Goal: Information Seeking & Learning: Learn about a topic

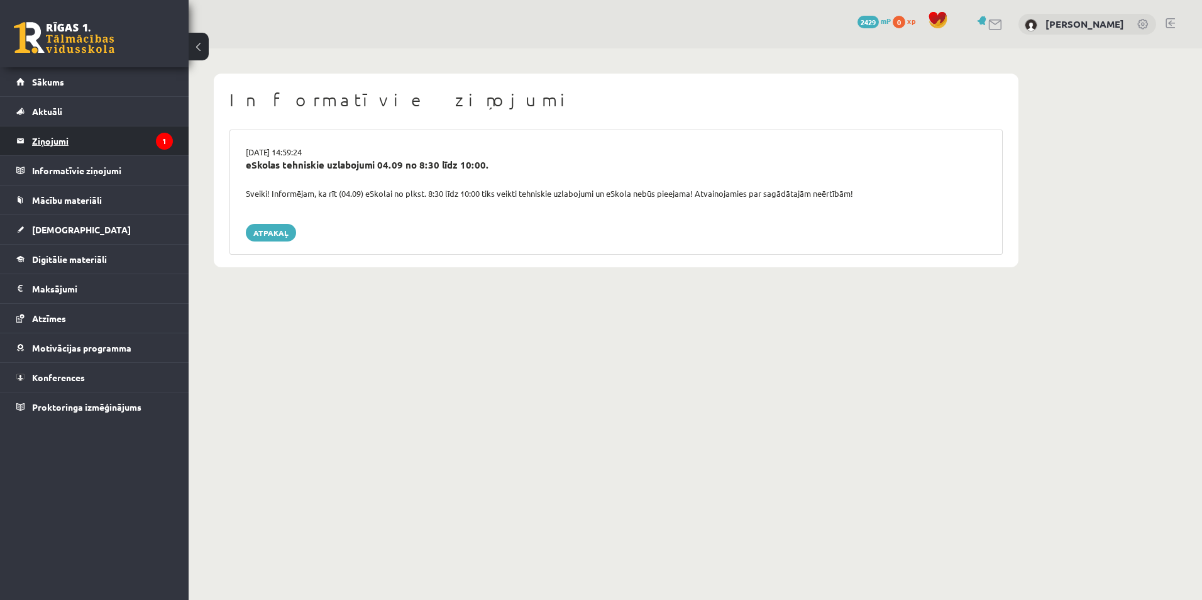
click at [64, 141] on legend "Ziņojumi 1" at bounding box center [102, 140] width 141 height 29
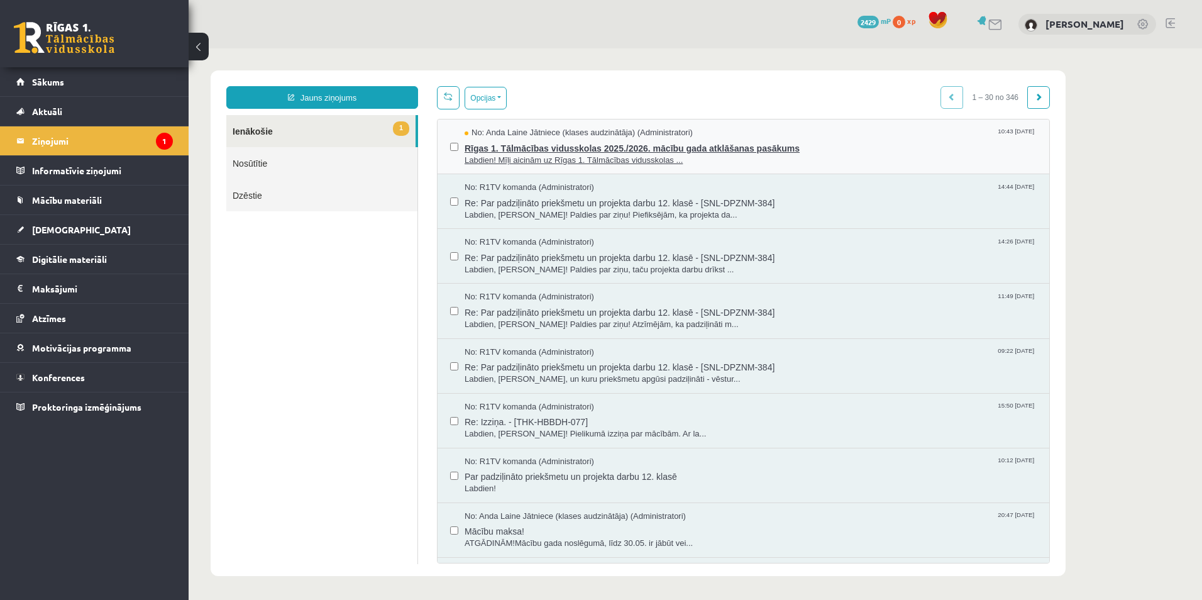
click at [538, 150] on span "Rīgas 1. Tālmācības vidusskolas 2025./2026. mācību gada atklāšanas pasākums" at bounding box center [751, 147] width 572 height 16
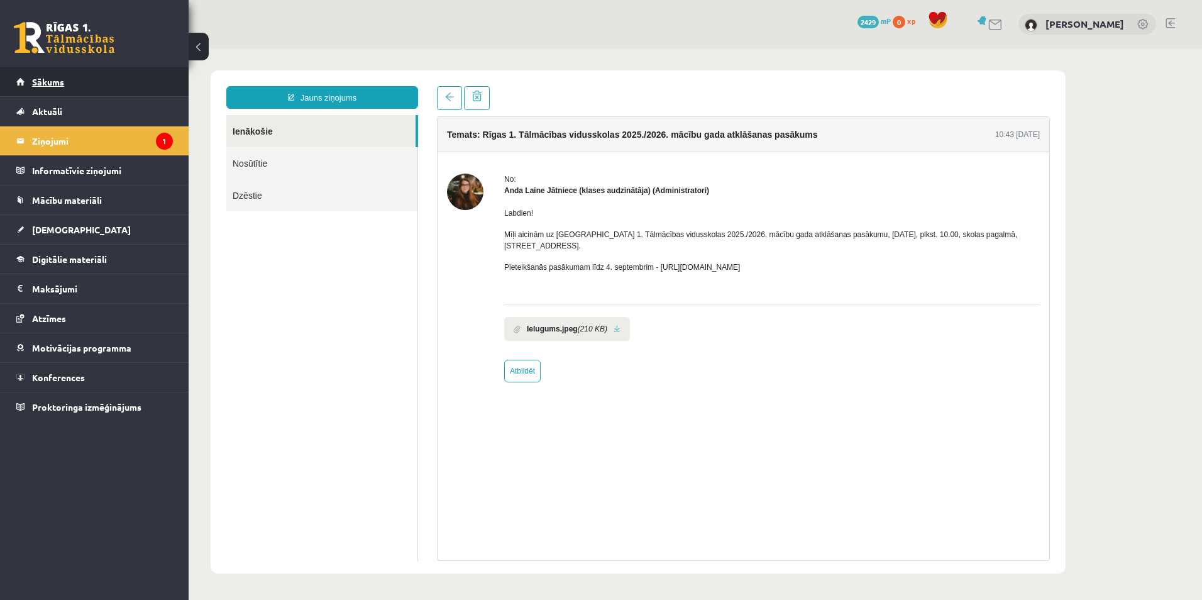
click at [48, 87] on link "Sākums" at bounding box center [94, 81] width 157 height 29
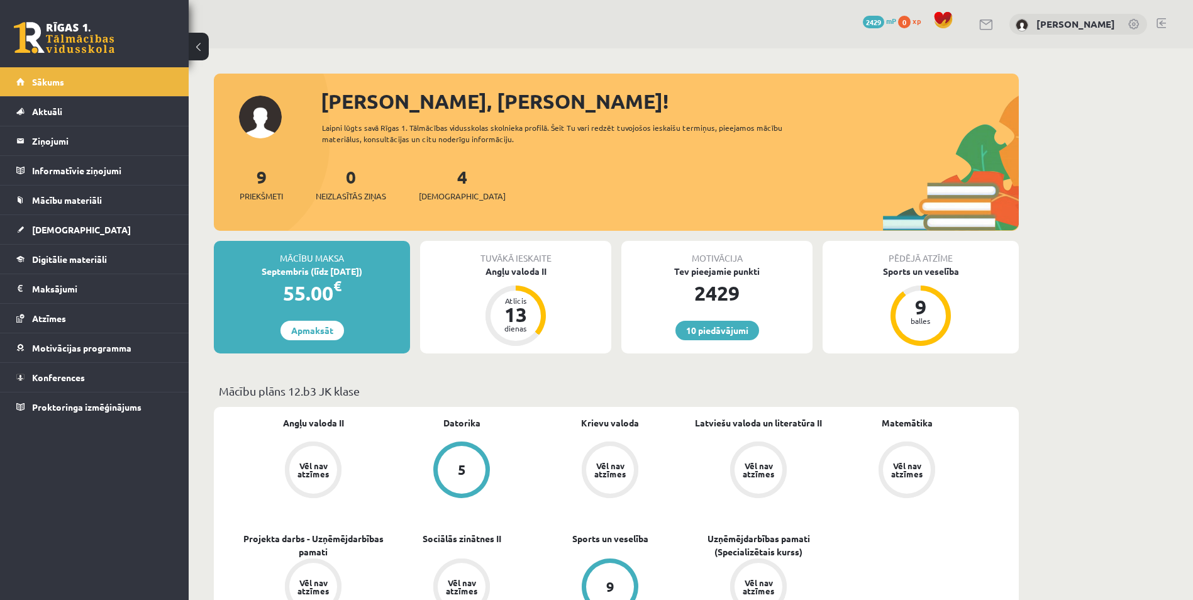
click at [90, 198] on span "Mācību materiāli" at bounding box center [67, 199] width 70 height 11
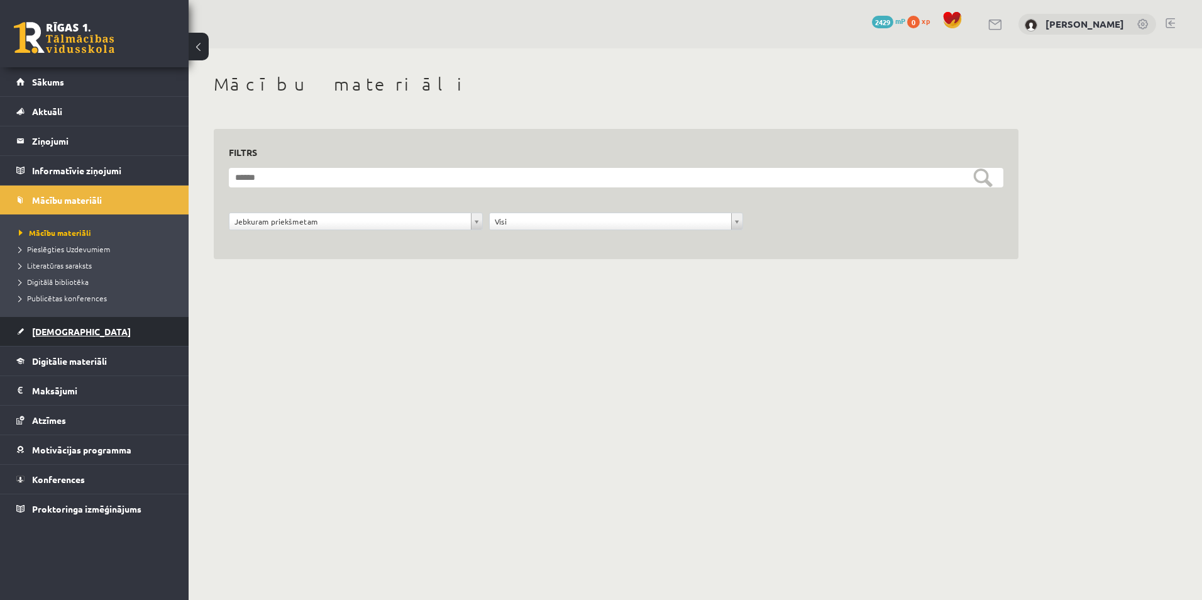
click at [64, 328] on span "[DEMOGRAPHIC_DATA]" at bounding box center [81, 331] width 99 height 11
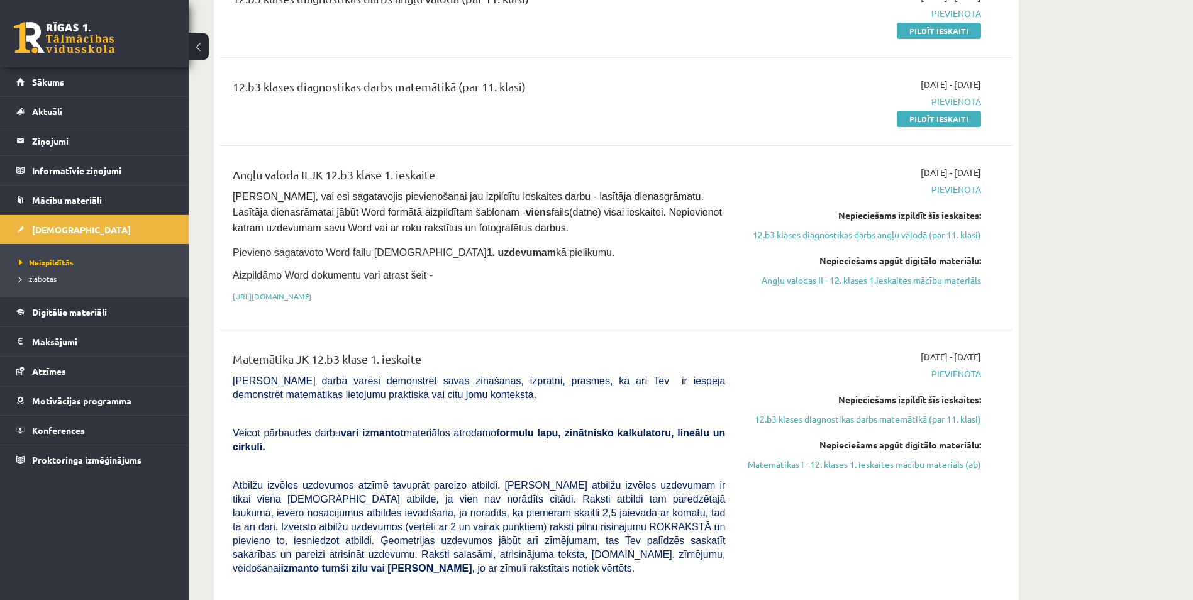
scroll to position [252, 0]
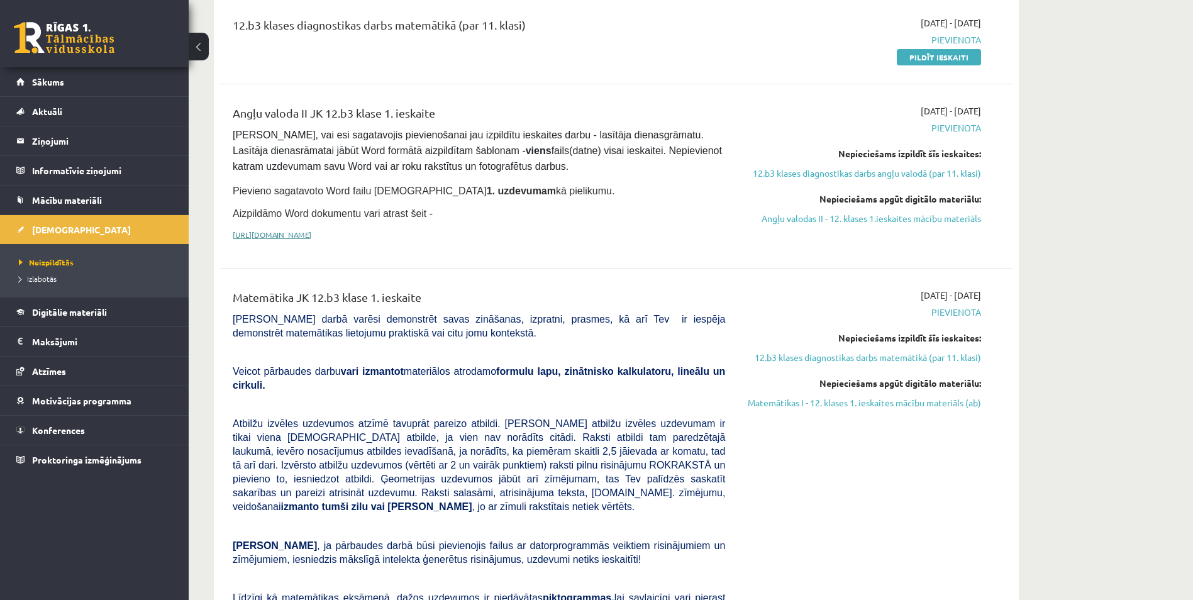
click at [311, 233] on link "[URL][DOMAIN_NAME]" at bounding box center [272, 235] width 79 height 10
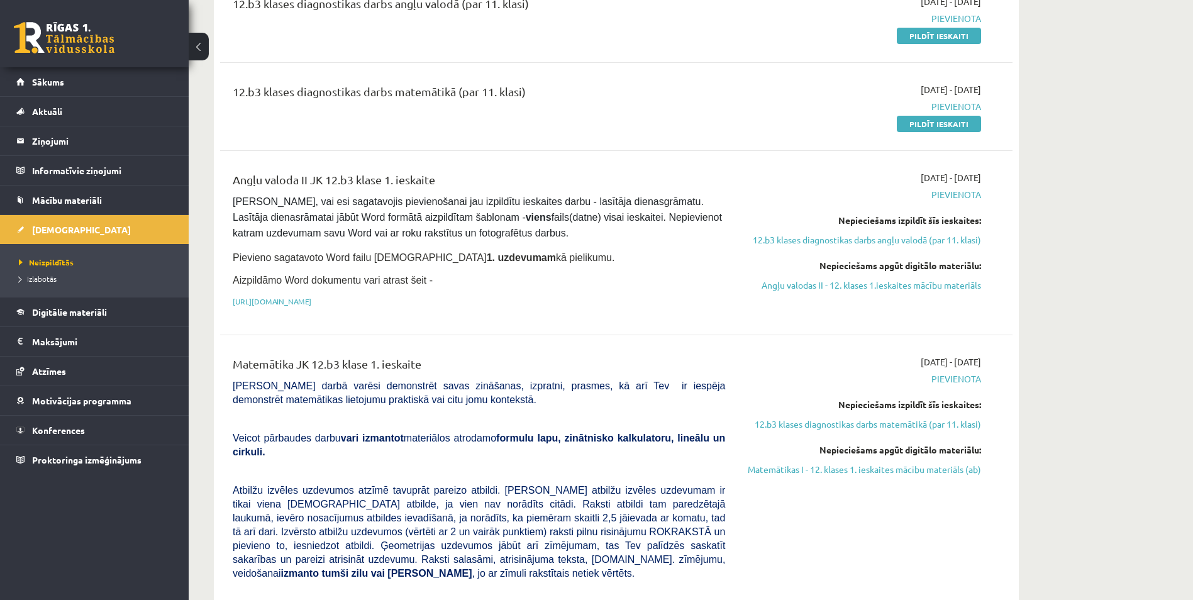
scroll to position [63, 0]
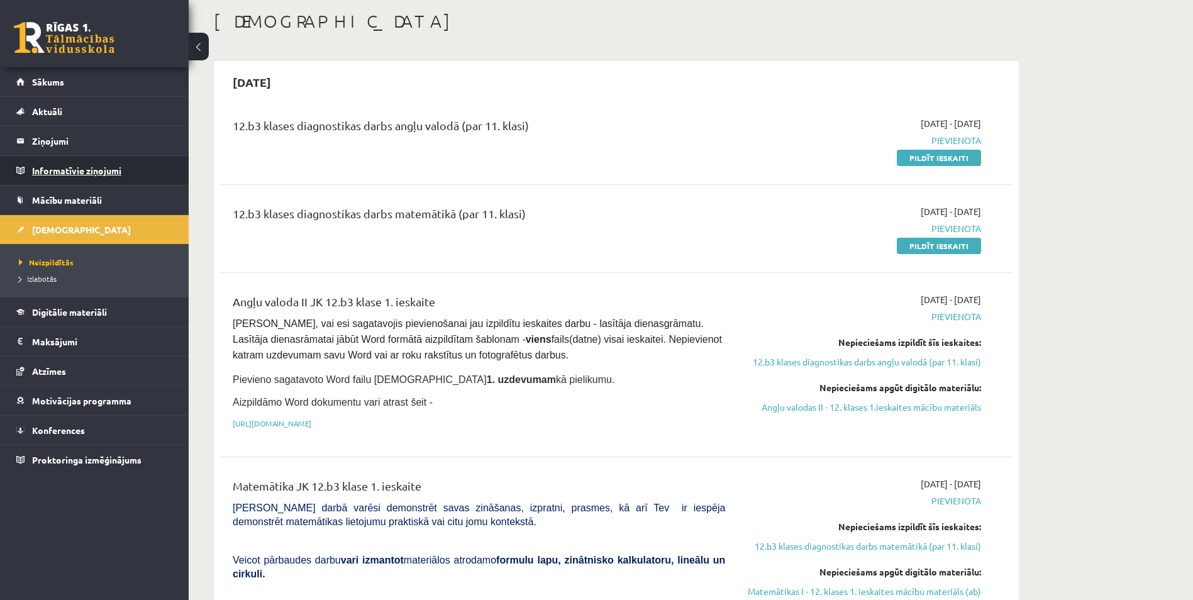
click at [60, 172] on legend "Informatīvie ziņojumi 0" at bounding box center [102, 170] width 141 height 29
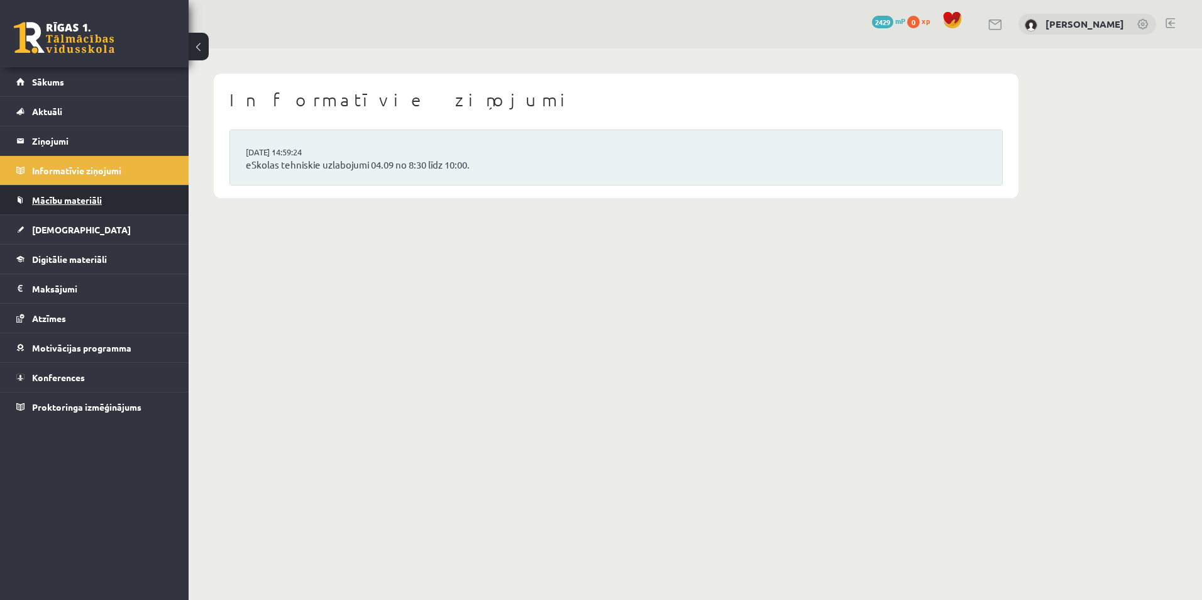
click at [56, 201] on span "Mācību materiāli" at bounding box center [67, 199] width 70 height 11
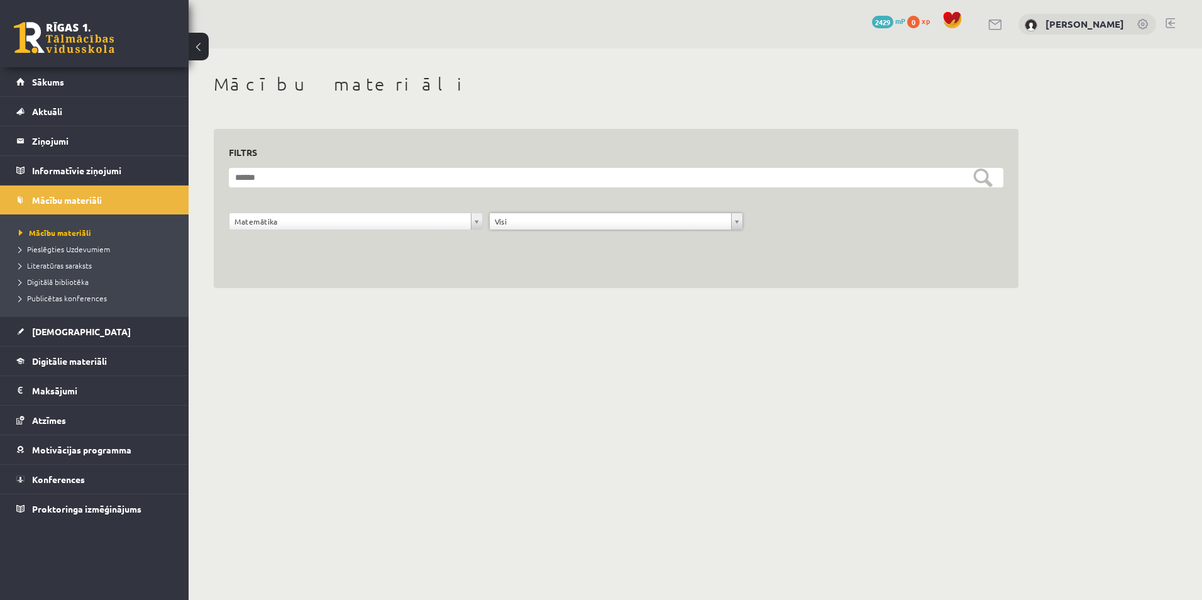
click at [422, 268] on div "**********" at bounding box center [616, 209] width 805 height 160
click at [89, 364] on span "Digitālie materiāli" at bounding box center [69, 360] width 75 height 11
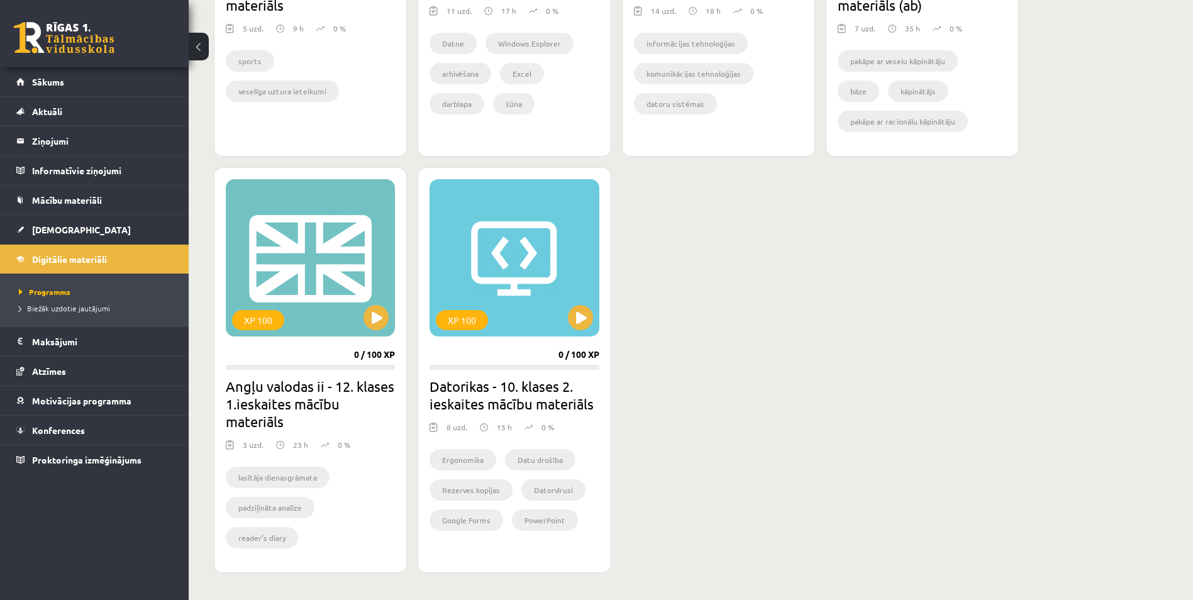
scroll to position [1075, 0]
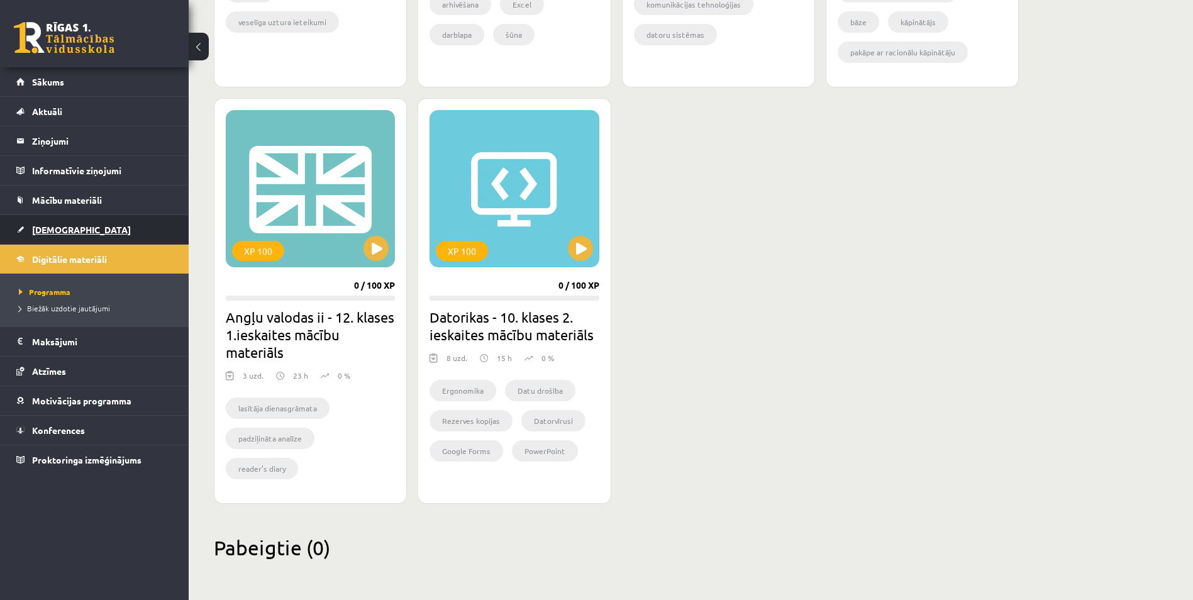
click at [45, 233] on span "[DEMOGRAPHIC_DATA]" at bounding box center [81, 229] width 99 height 11
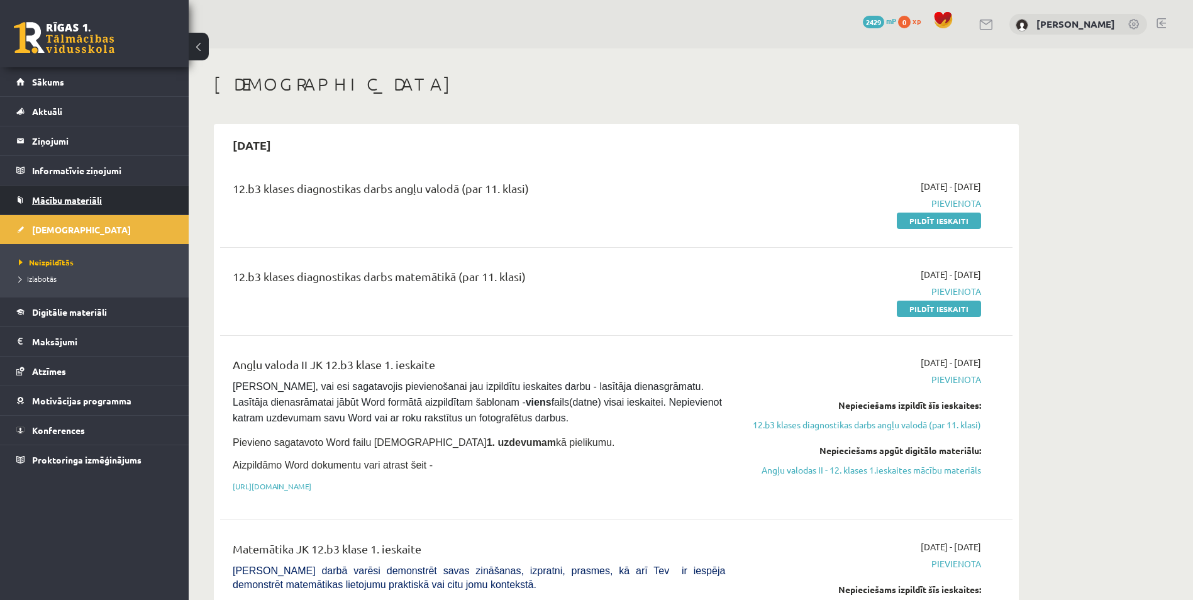
click at [76, 202] on span "Mācību materiāli" at bounding box center [67, 199] width 70 height 11
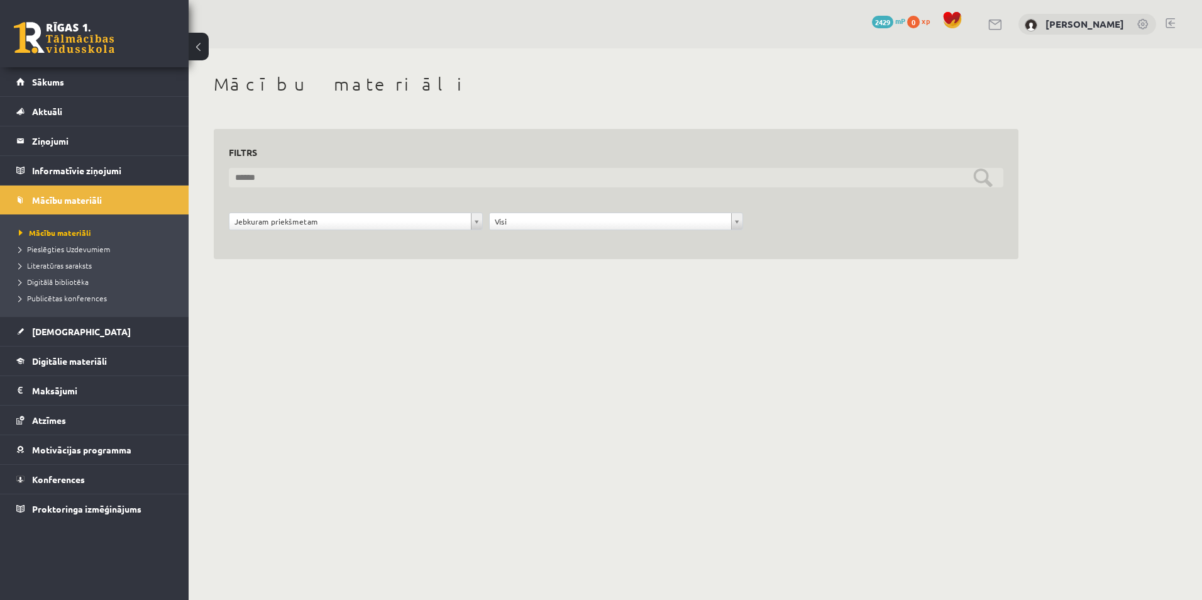
click at [388, 183] on input "text" at bounding box center [616, 177] width 775 height 19
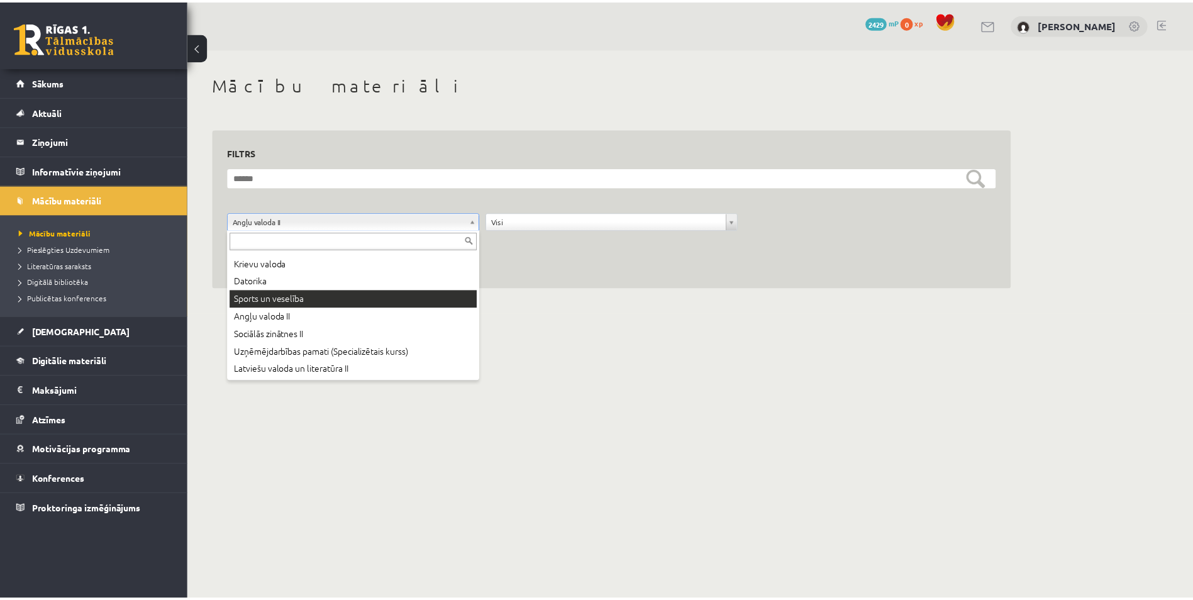
scroll to position [50, 0]
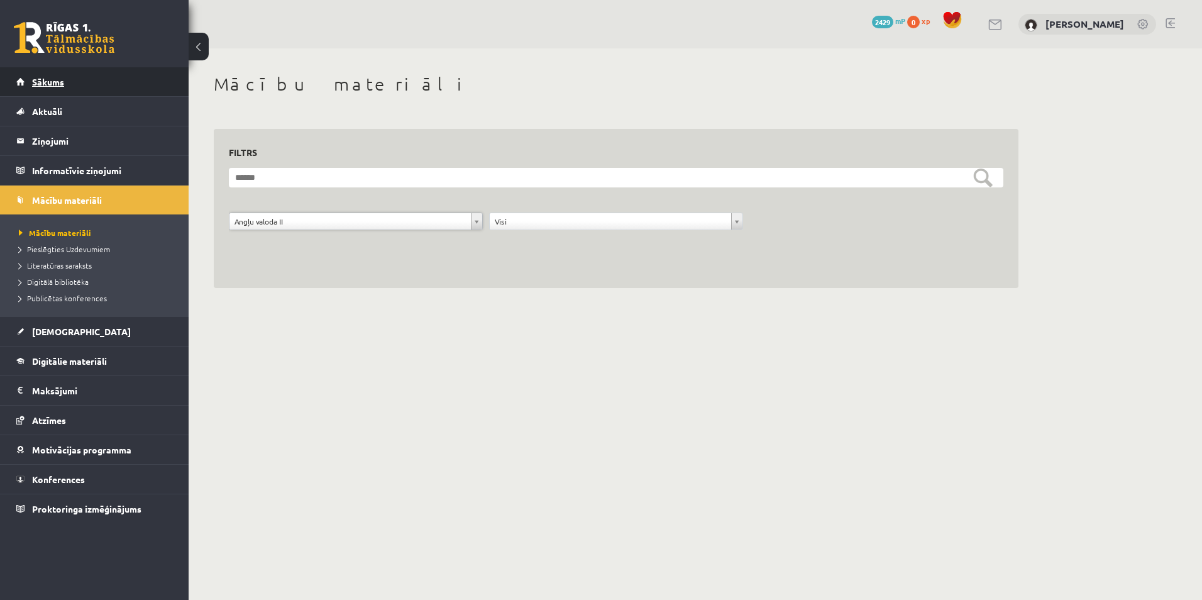
click at [55, 85] on span "Sākums" at bounding box center [48, 81] width 32 height 11
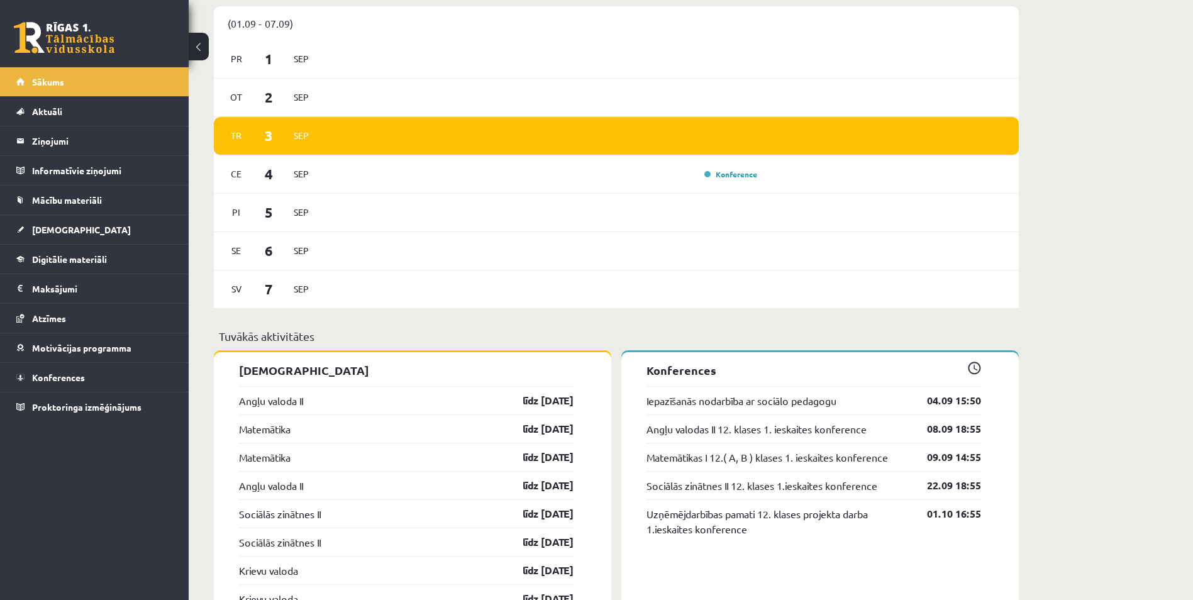
scroll to position [692, 0]
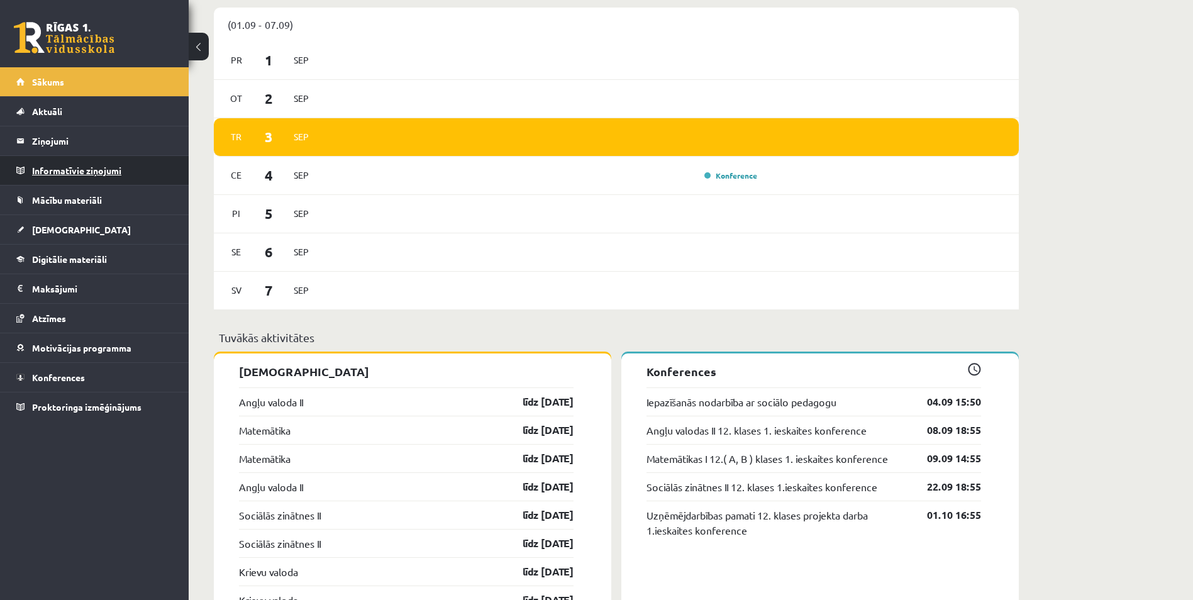
click at [78, 174] on legend "Informatīvie ziņojumi 0" at bounding box center [102, 170] width 141 height 29
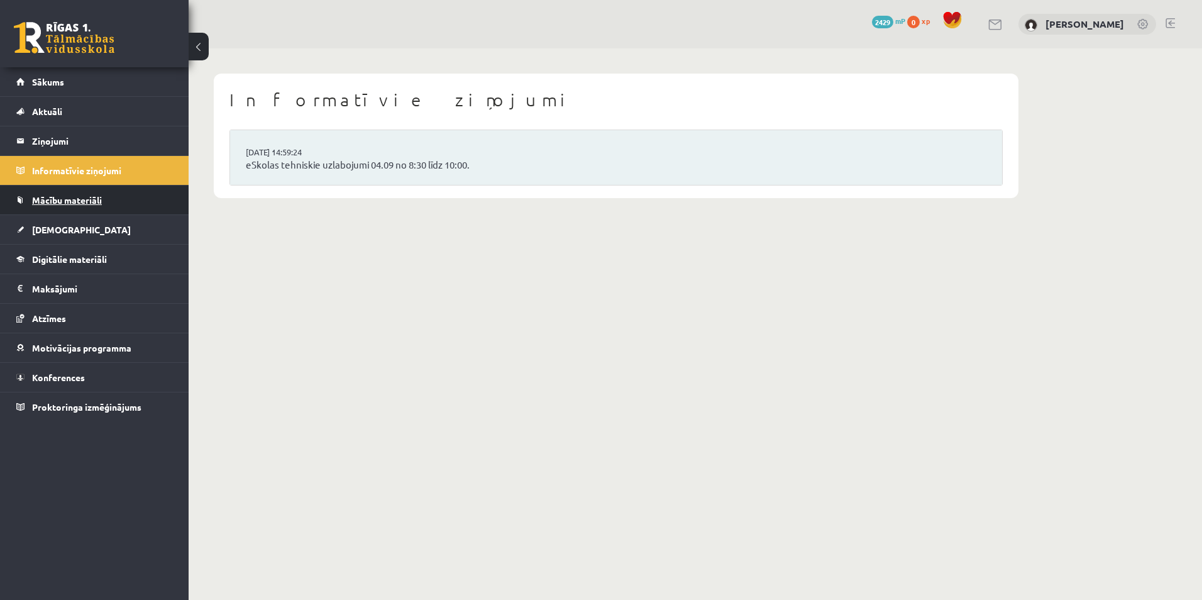
click at [86, 197] on span "Mācību materiāli" at bounding box center [67, 199] width 70 height 11
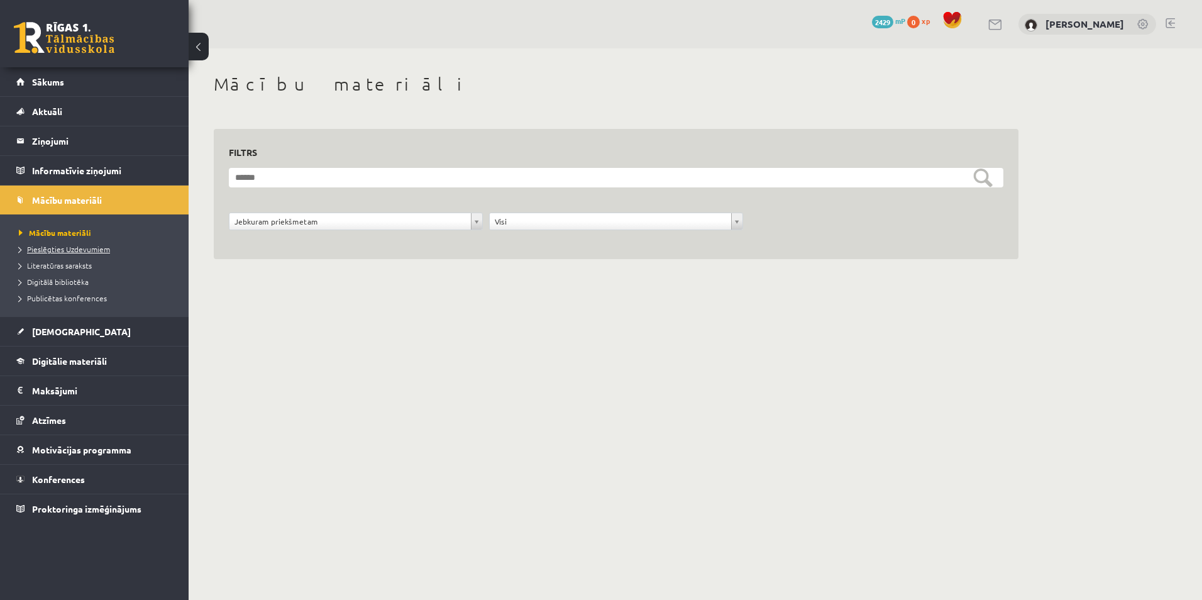
click at [40, 252] on span "Pieslēgties Uzdevumiem" at bounding box center [64, 249] width 91 height 10
click at [62, 280] on span "Digitālā bibliotēka" at bounding box center [54, 282] width 70 height 10
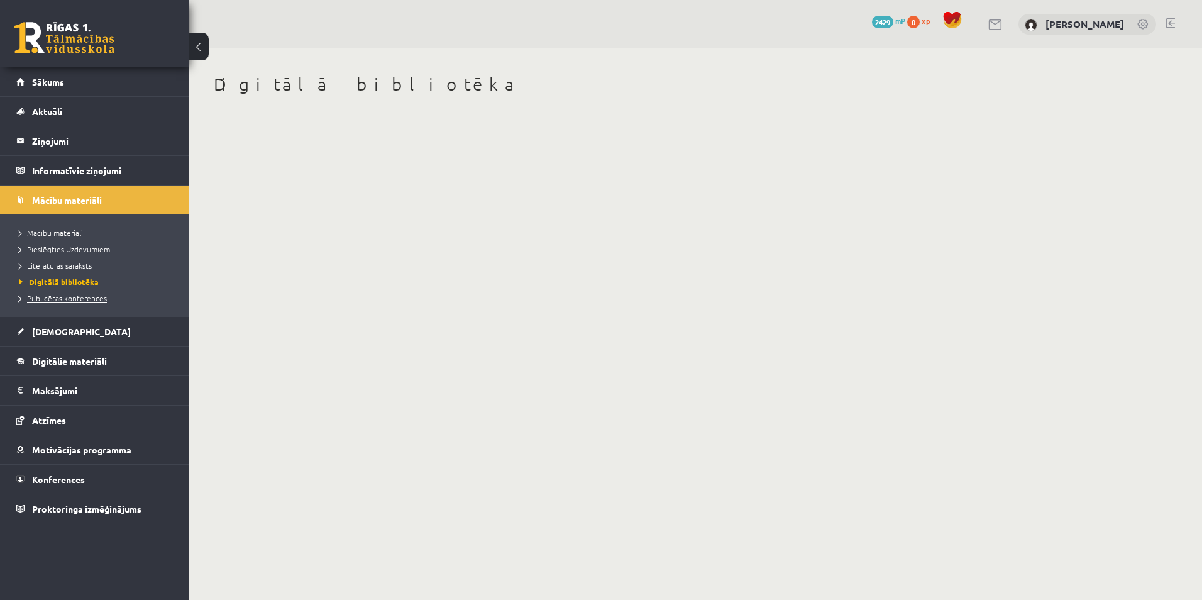
click at [61, 298] on span "Publicētas konferences" at bounding box center [63, 298] width 88 height 10
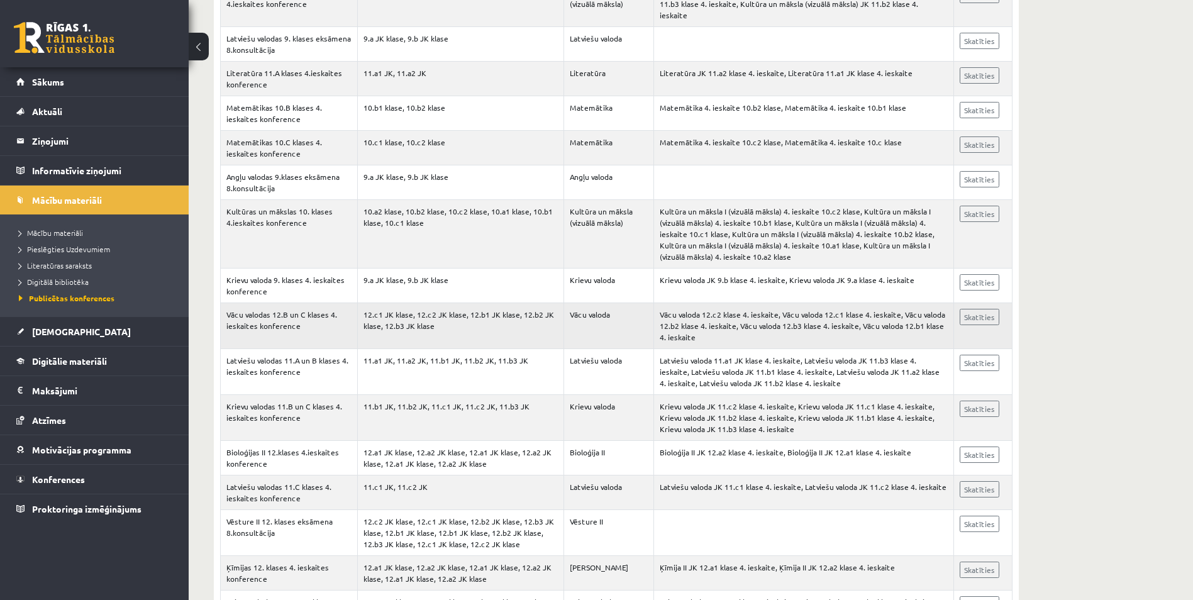
scroll to position [1195, 0]
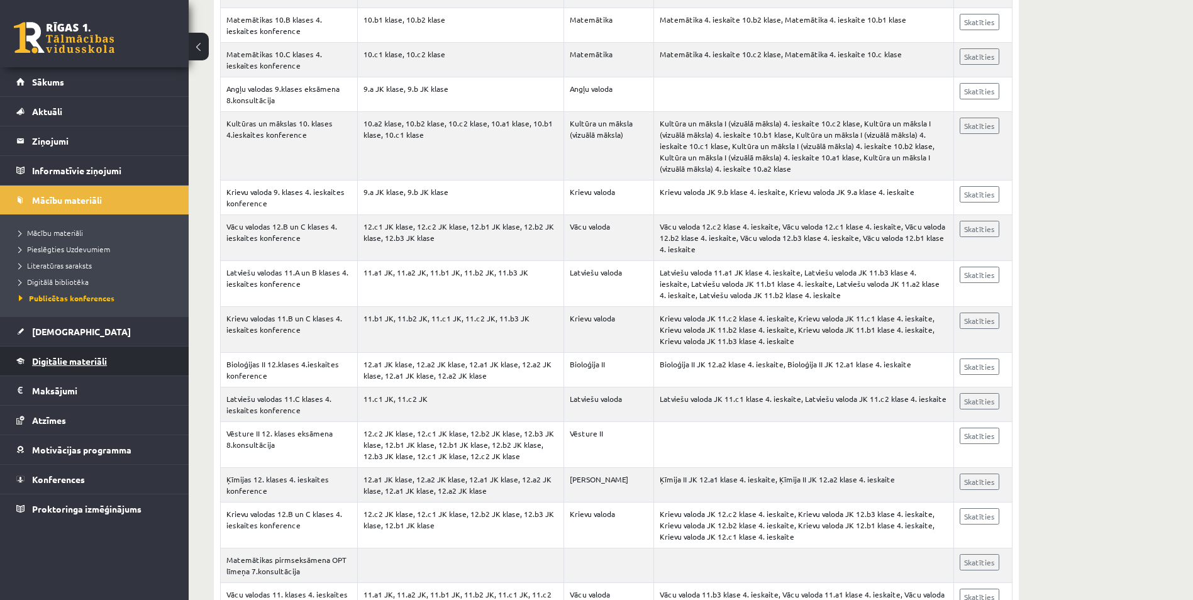
click at [51, 360] on span "Digitālie materiāli" at bounding box center [69, 360] width 75 height 11
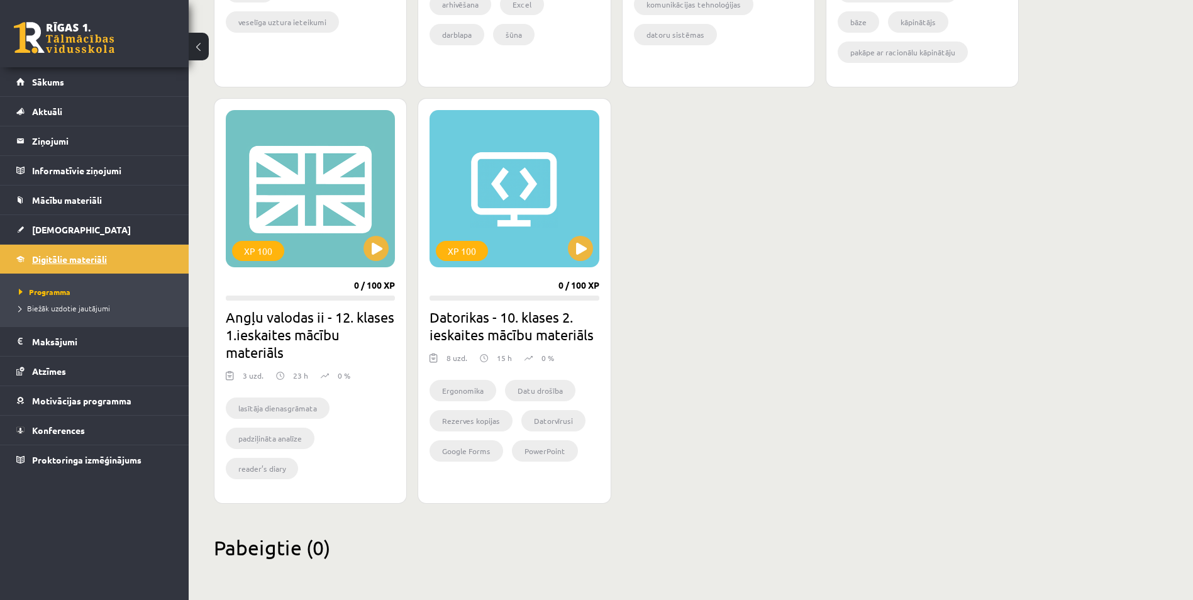
scroll to position [1075, 0]
click at [382, 251] on button at bounding box center [375, 248] width 25 height 25
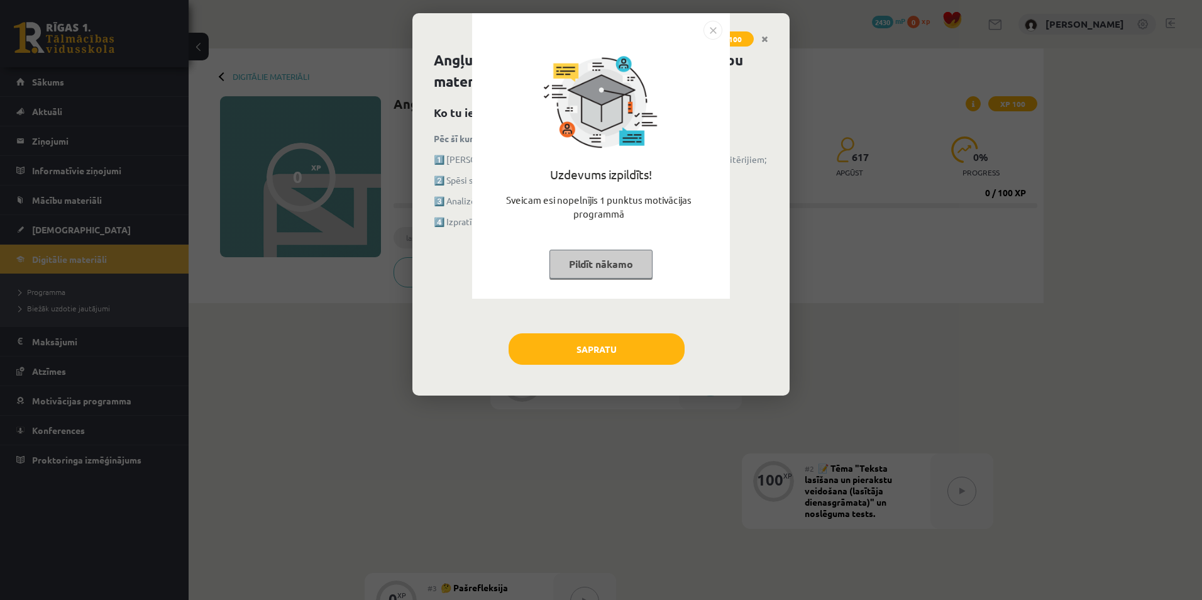
click at [578, 268] on button "Pildīt nākamo" at bounding box center [601, 264] width 103 height 29
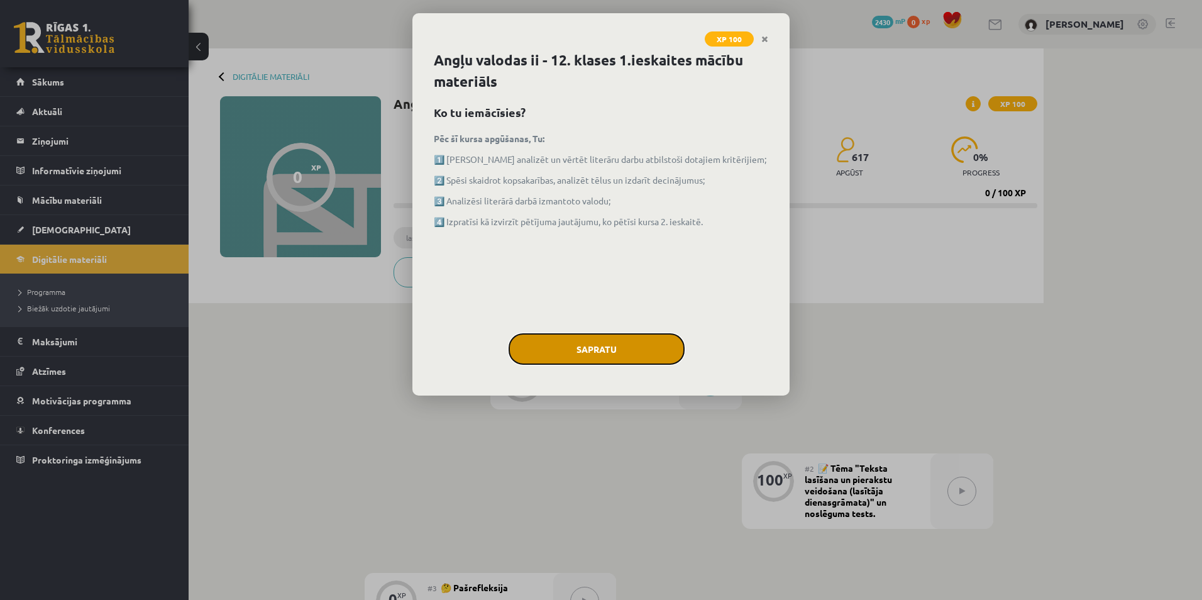
click at [582, 346] on button "Sapratu" at bounding box center [597, 348] width 176 height 31
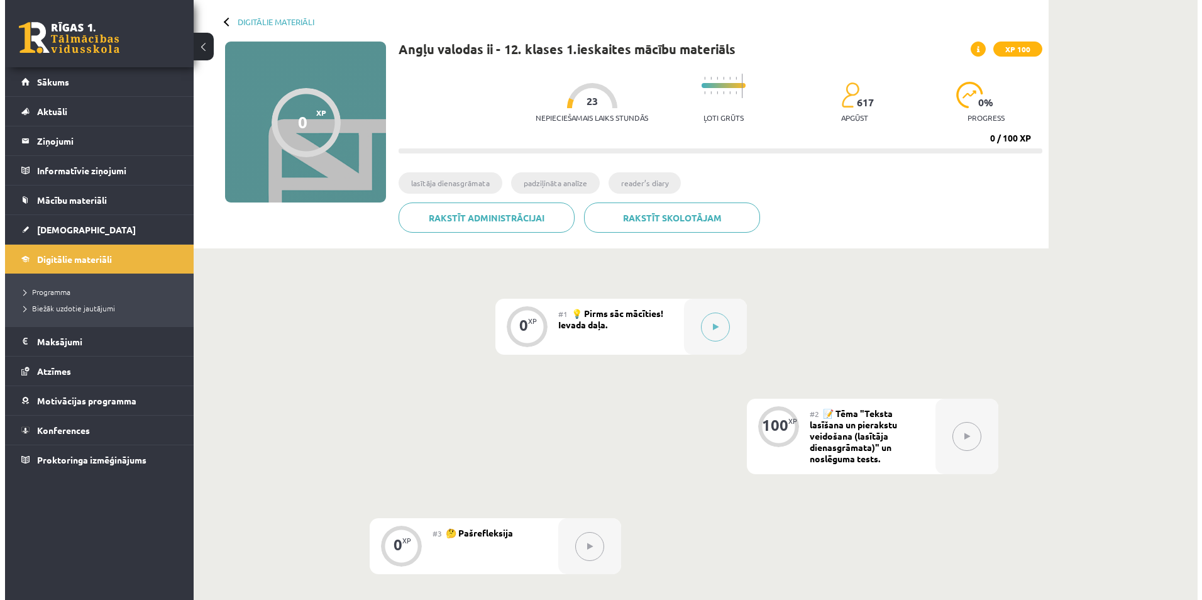
scroll to position [126, 0]
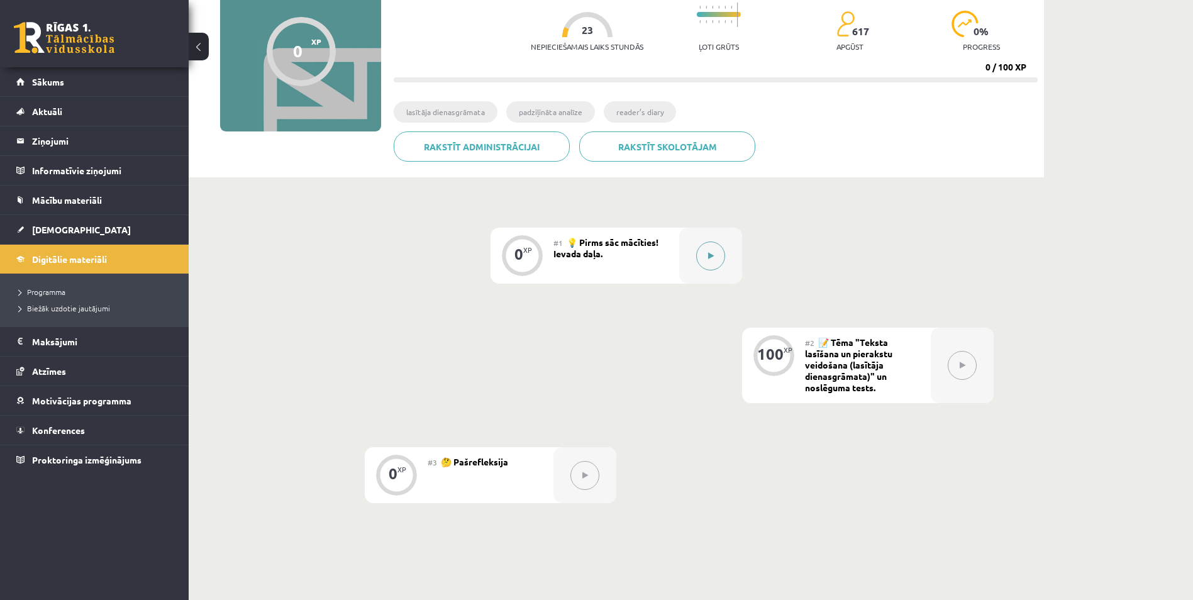
click at [715, 255] on button at bounding box center [710, 255] width 29 height 29
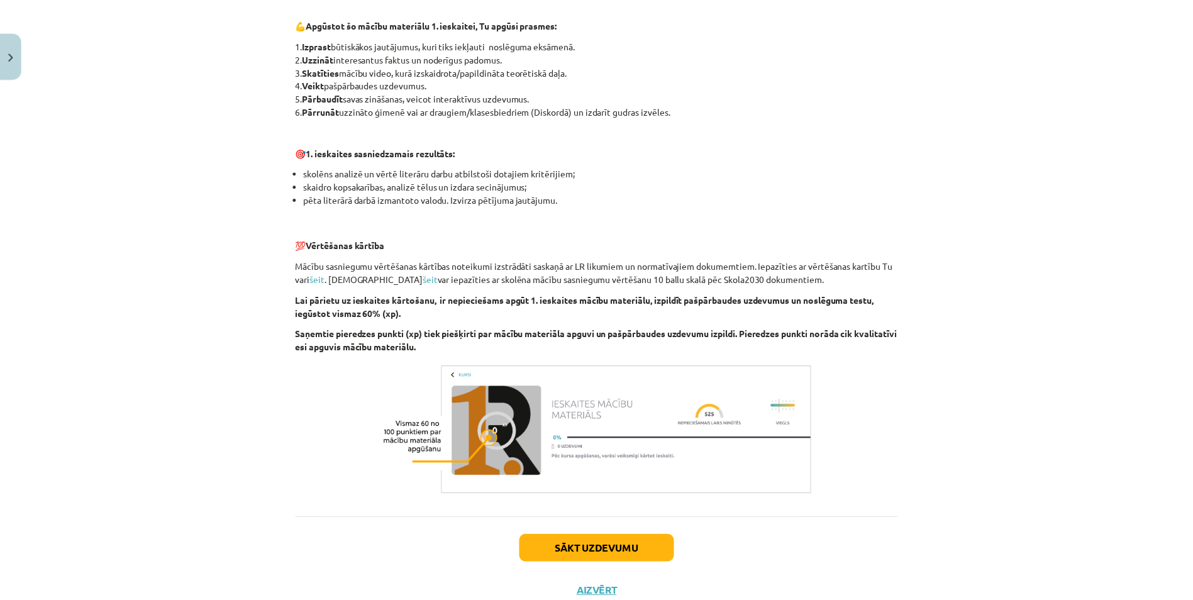
scroll to position [724, 0]
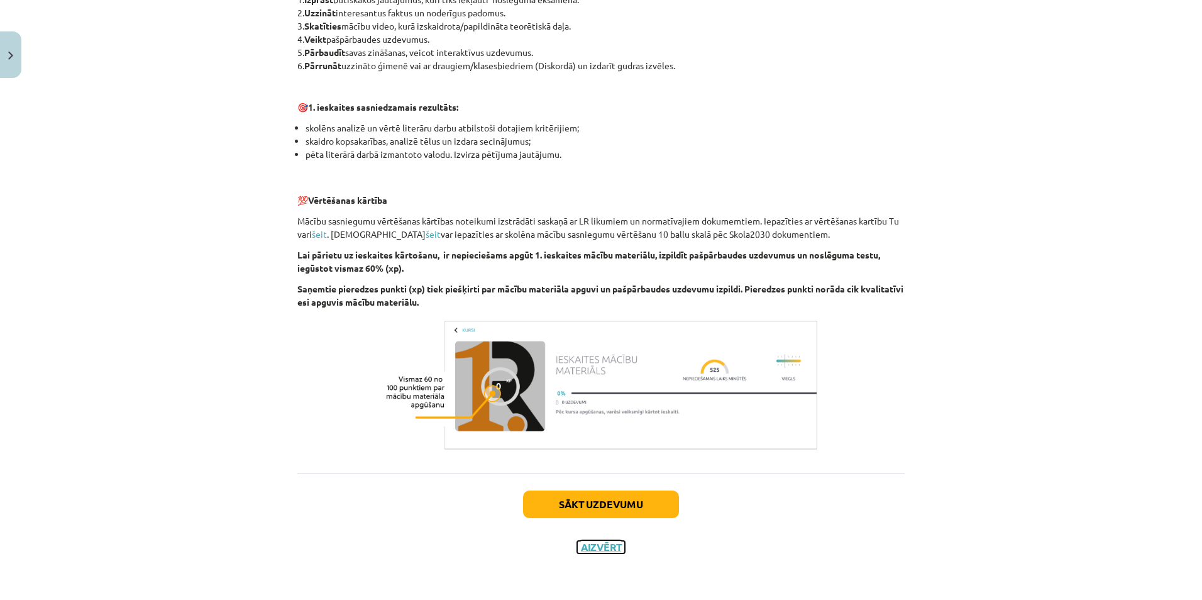
click at [582, 551] on button "Aizvērt" at bounding box center [601, 547] width 48 height 13
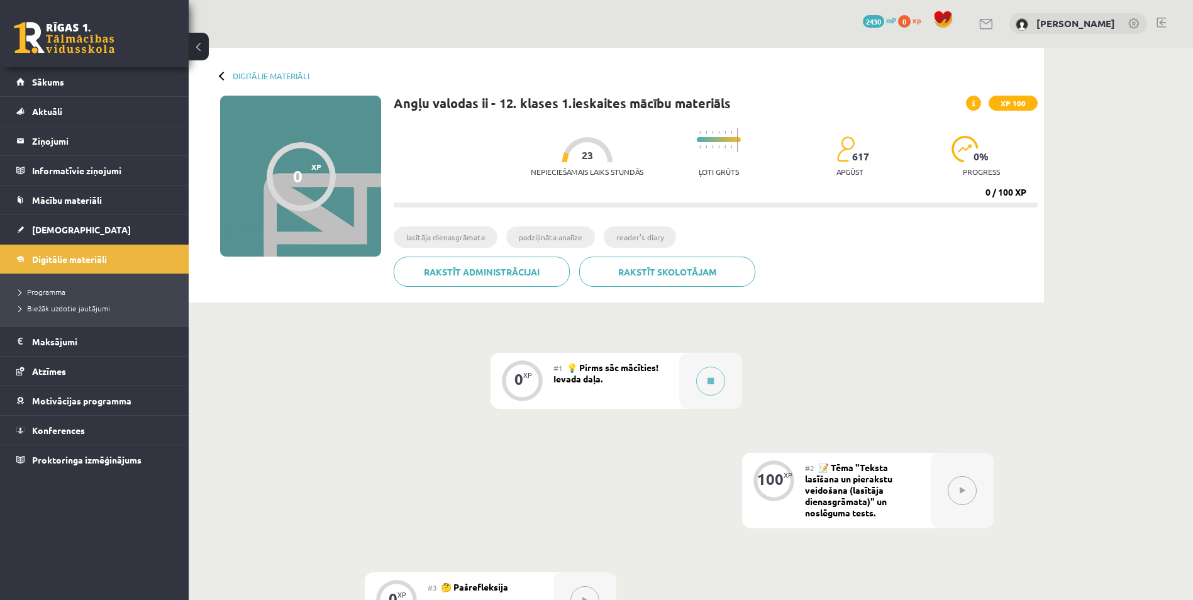
scroll to position [0, 0]
click at [44, 83] on span "Sākums" at bounding box center [48, 81] width 32 height 11
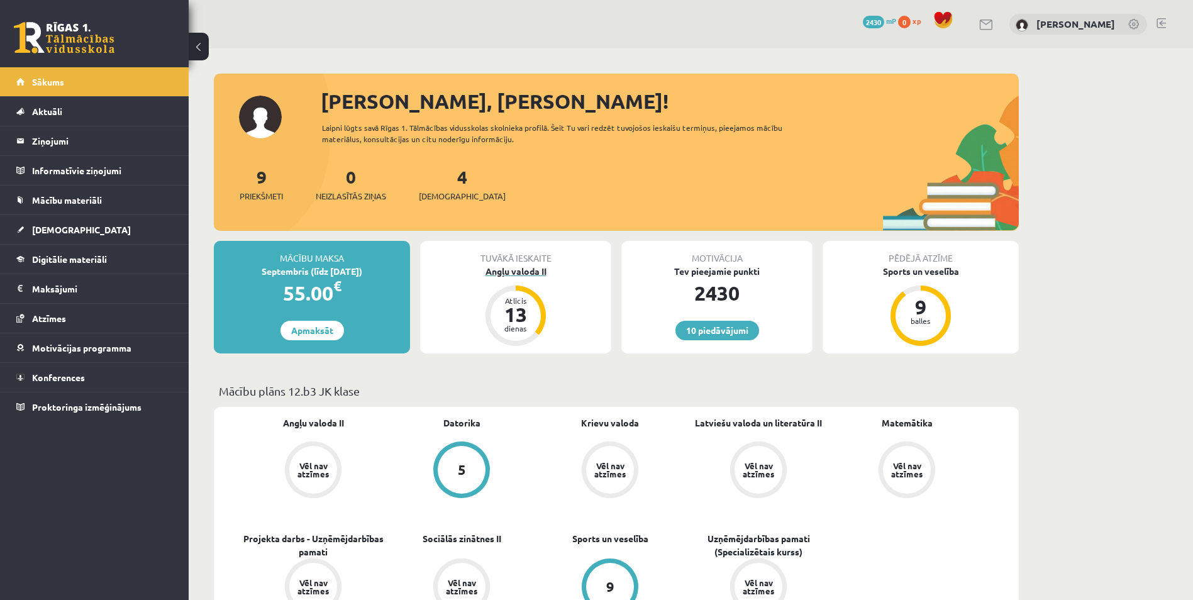
click at [524, 273] on div "Angļu valoda II" at bounding box center [515, 271] width 191 height 13
